Goal: Find specific page/section: Find specific page/section

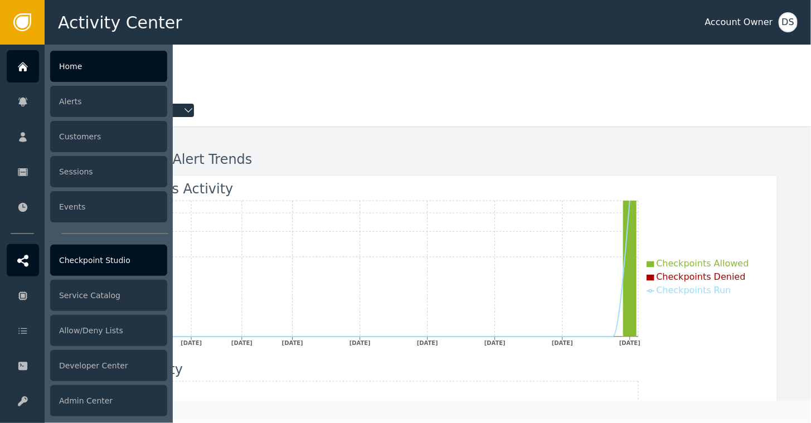
click at [99, 257] on div "Checkpoint Studio" at bounding box center [108, 260] width 117 height 31
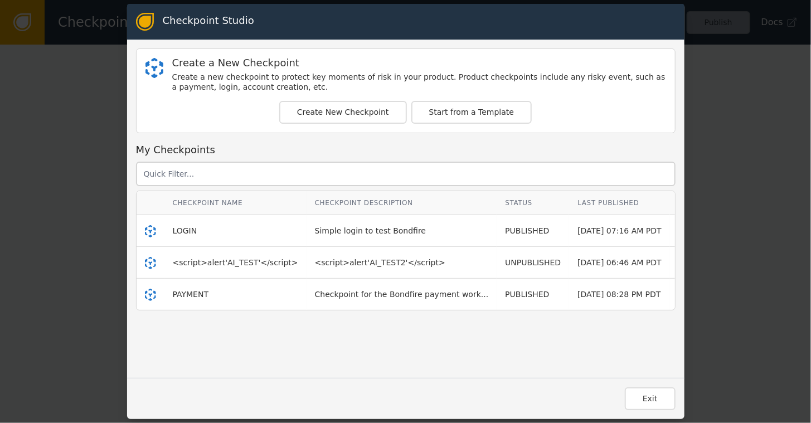
click at [174, 236] on td "LOGIN" at bounding box center [235, 231] width 142 height 32
click at [184, 228] on span "LOGIN" at bounding box center [185, 230] width 25 height 9
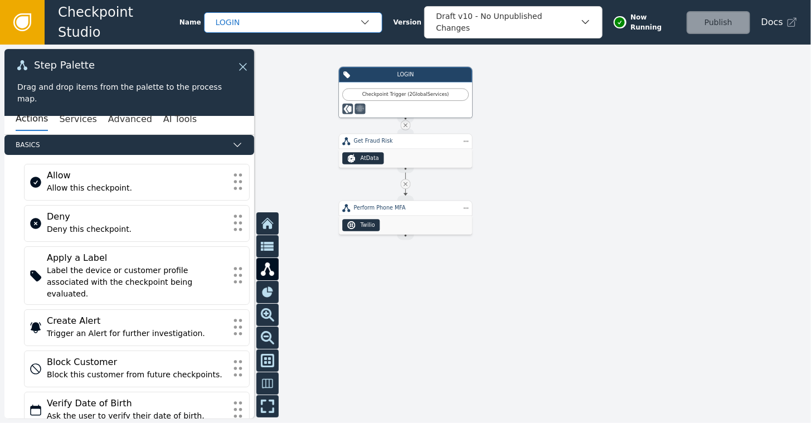
click at [295, 22] on div "LOGIN" at bounding box center [288, 23] width 144 height 12
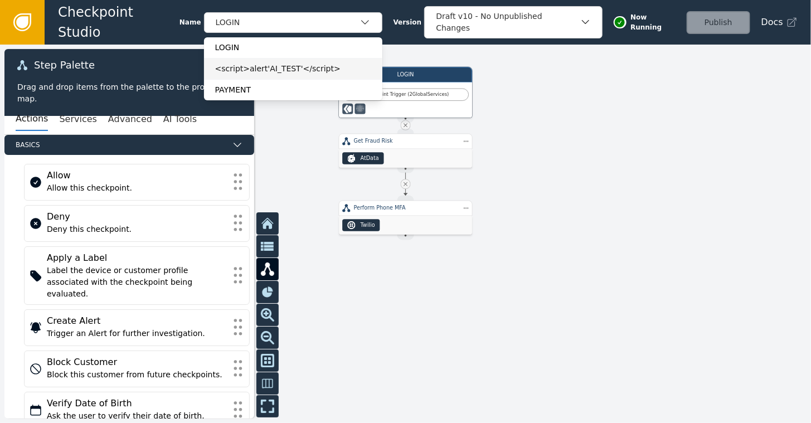
click at [248, 68] on div "<script>alert'AI_TEST'</script>" at bounding box center [293, 69] width 156 height 12
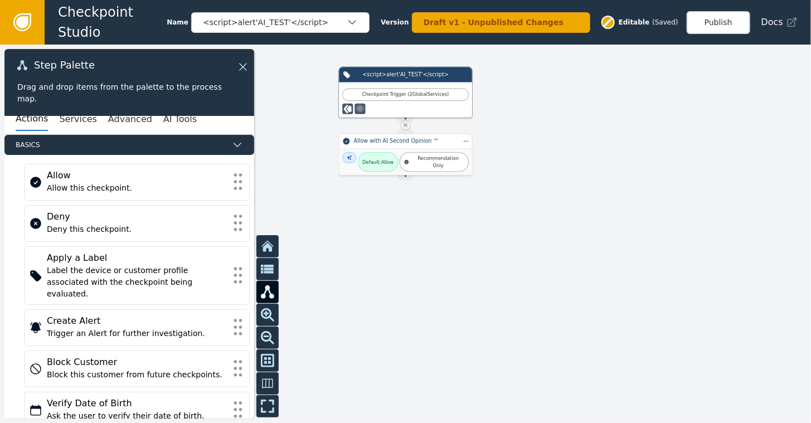
click at [23, 22] on icon at bounding box center [22, 22] width 12 height 12
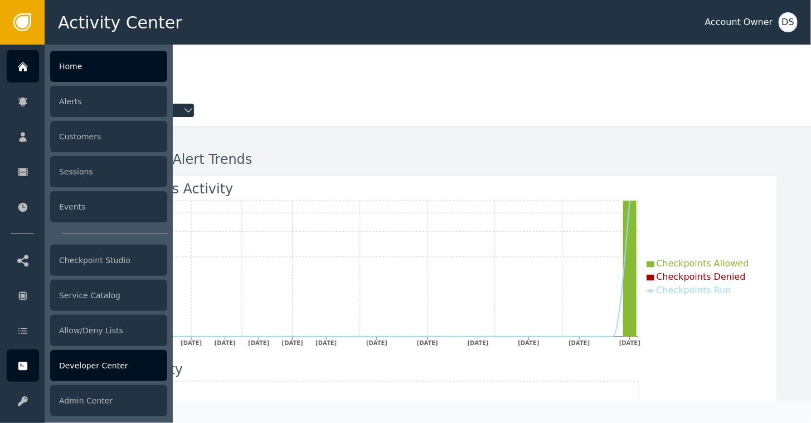
click at [103, 367] on div "Developer Center" at bounding box center [108, 365] width 117 height 31
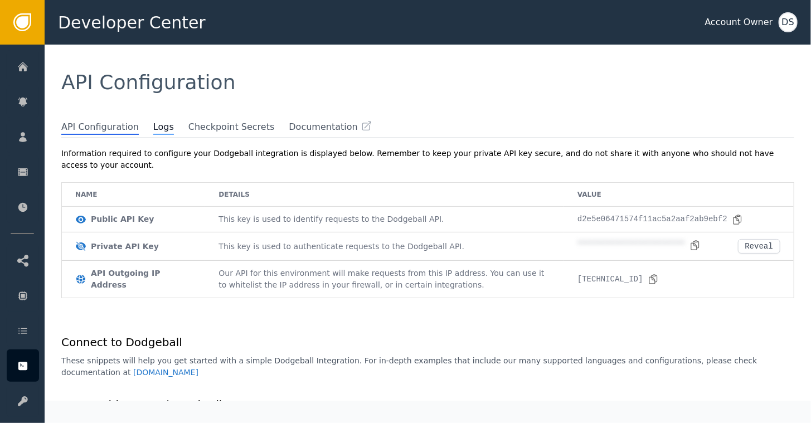
click at [153, 124] on span "Logs" at bounding box center [163, 127] width 21 height 14
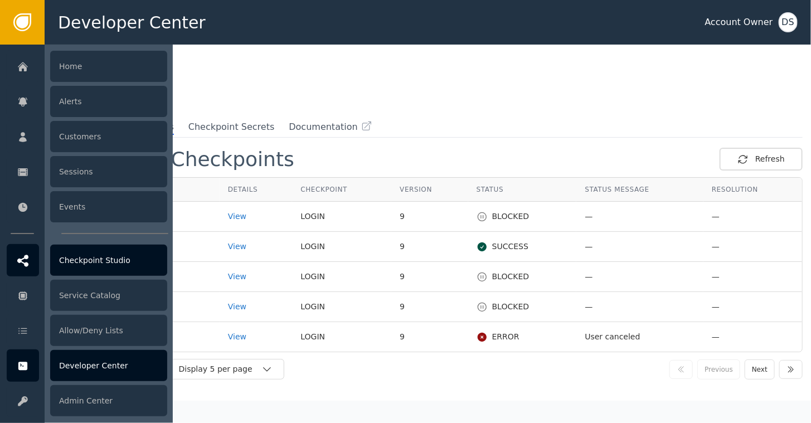
click at [92, 257] on div "Checkpoint Studio" at bounding box center [108, 260] width 117 height 31
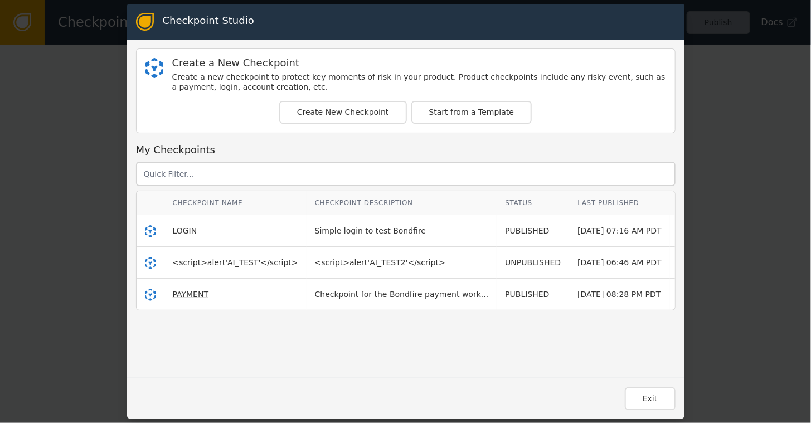
click at [186, 297] on span "PAYMENT" at bounding box center [191, 294] width 36 height 9
